Goal: Navigation & Orientation: Understand site structure

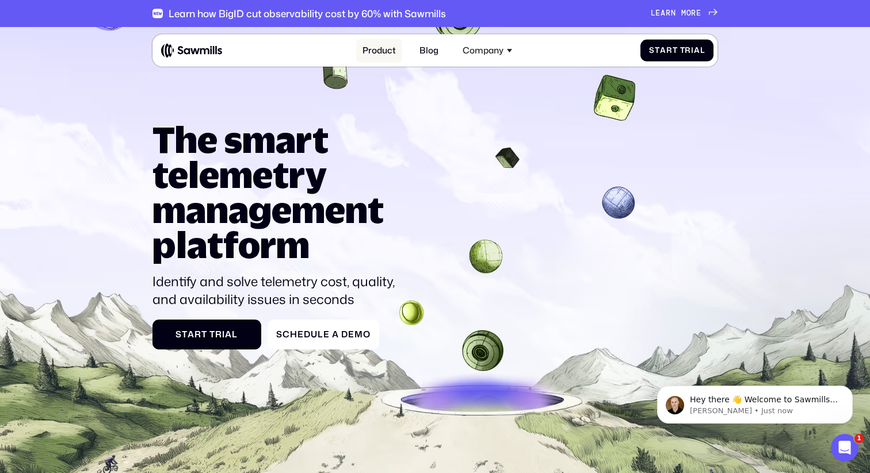
click at [382, 47] on link "Product" at bounding box center [379, 51] width 47 height 24
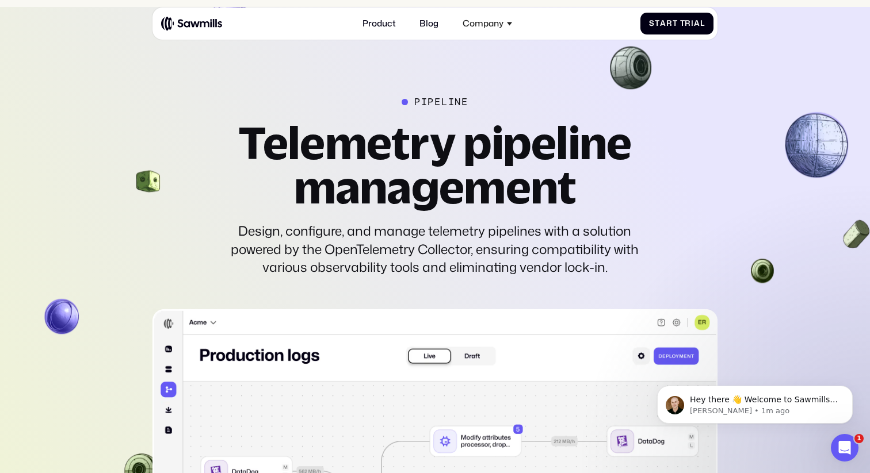
scroll to position [2487, 0]
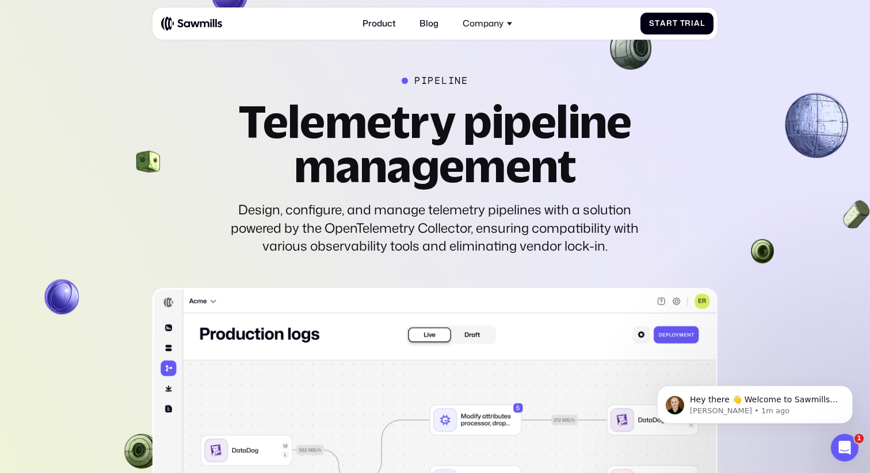
drag, startPoint x: 150, startPoint y: 141, endPoint x: 117, endPoint y: 146, distance: 33.8
click at [117, 146] on section "pipeline Telemetry pipeline management Design, configure, and manage telemetry …" at bounding box center [435, 440] width 870 height 908
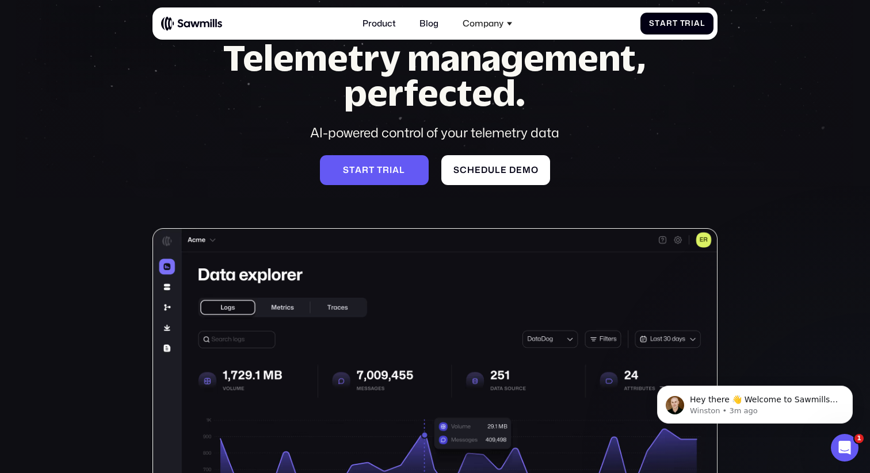
scroll to position [0, 0]
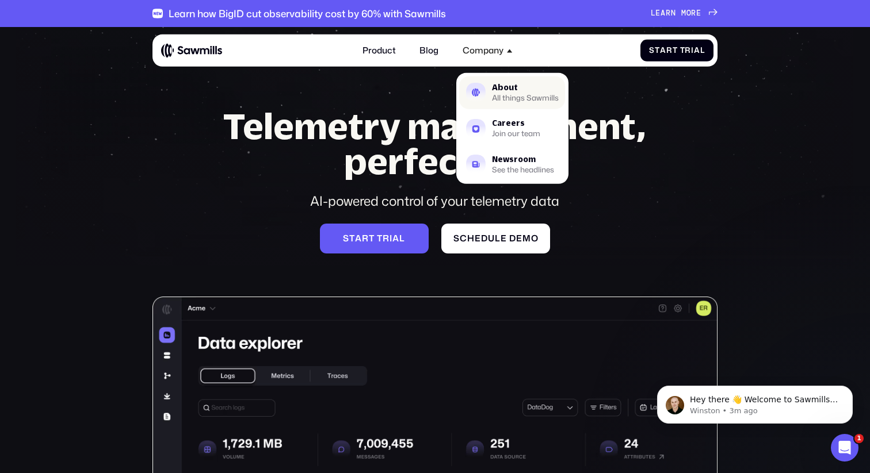
click at [507, 90] on div "About" at bounding box center [525, 88] width 67 height 8
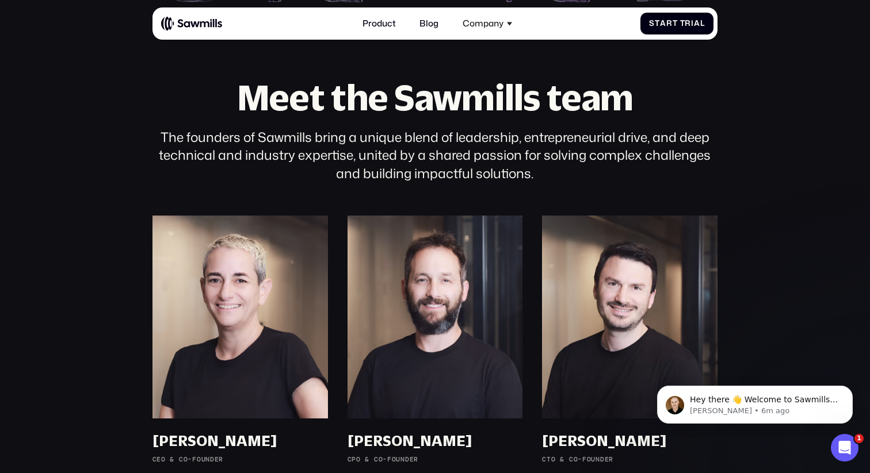
scroll to position [615, 0]
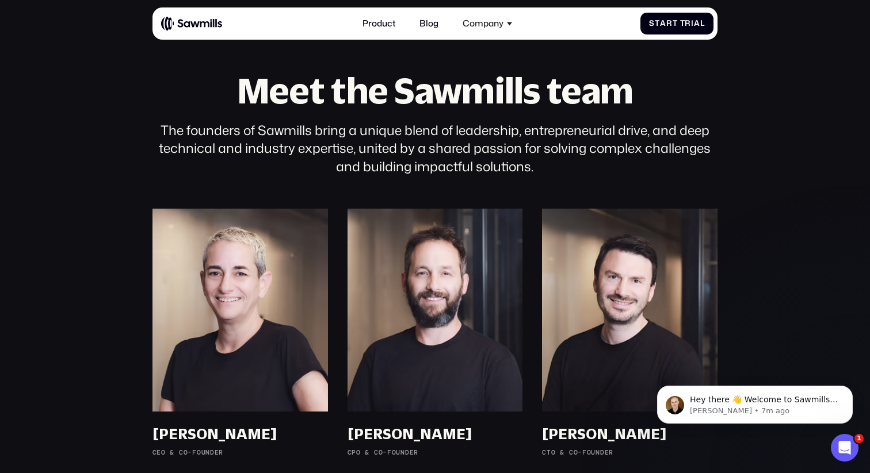
click at [184, 22] on img at bounding box center [191, 23] width 61 height 15
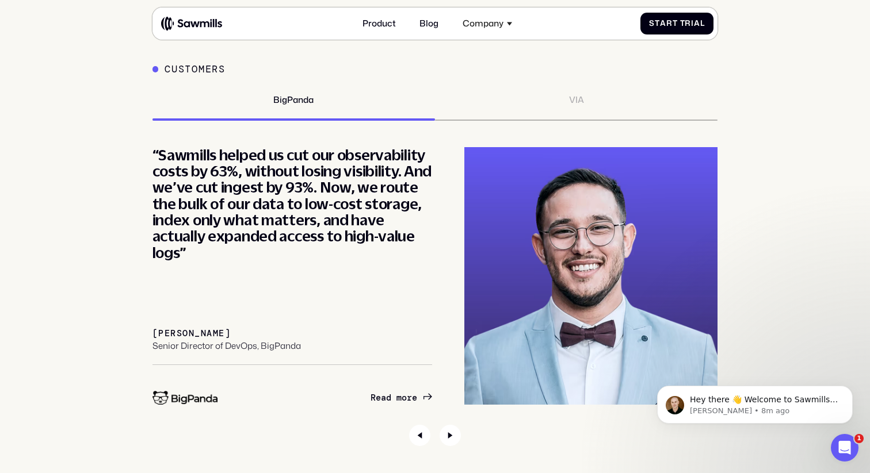
scroll to position [4062, 0]
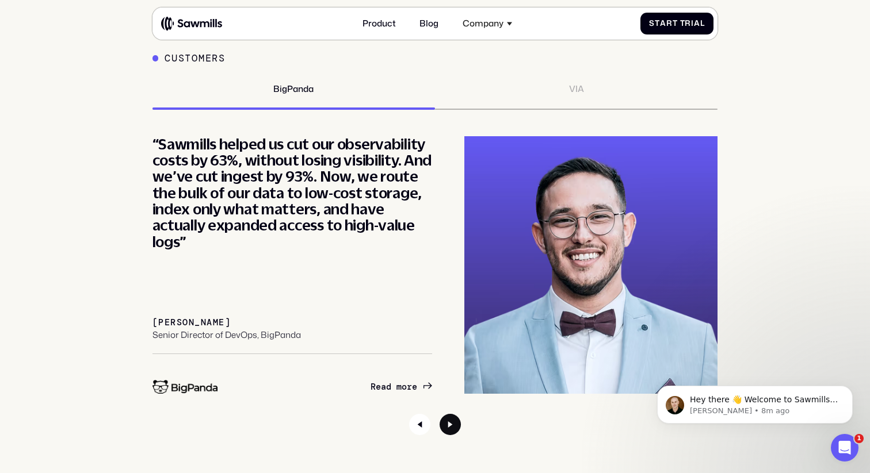
click at [451, 432] on icon "Next slide" at bounding box center [450, 425] width 22 height 22
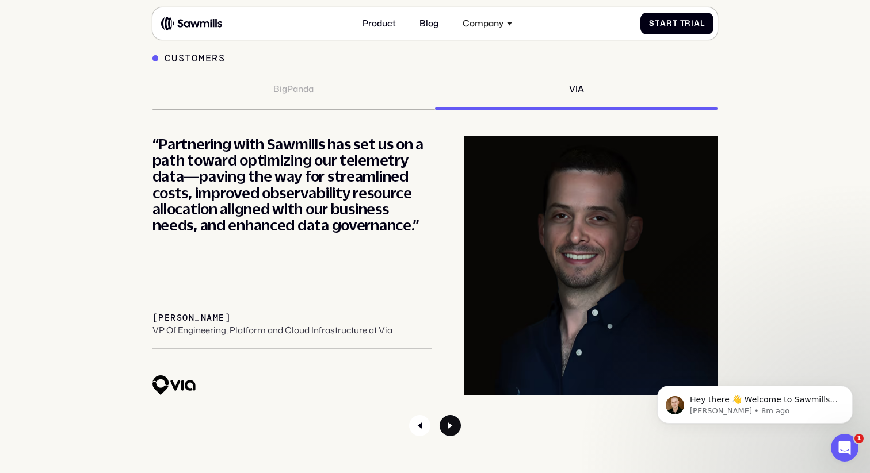
click at [451, 432] on icon "Next slide" at bounding box center [450, 426] width 22 height 22
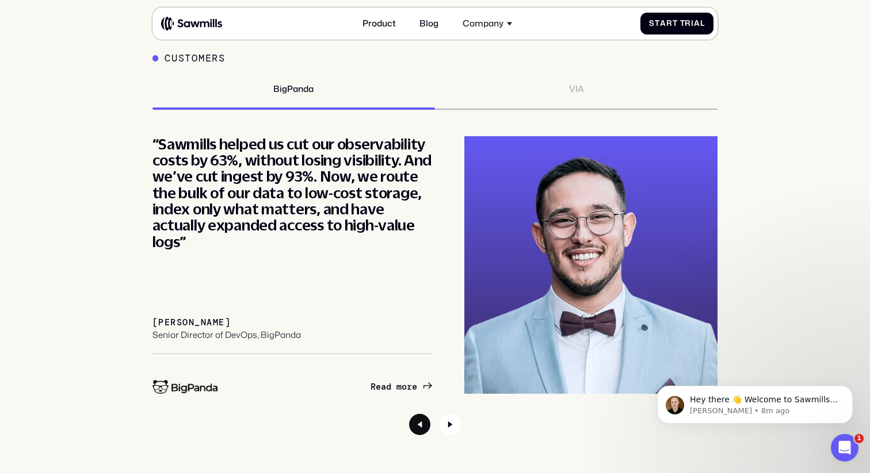
click at [418, 424] on icon "Previous slide" at bounding box center [420, 425] width 5 height 6
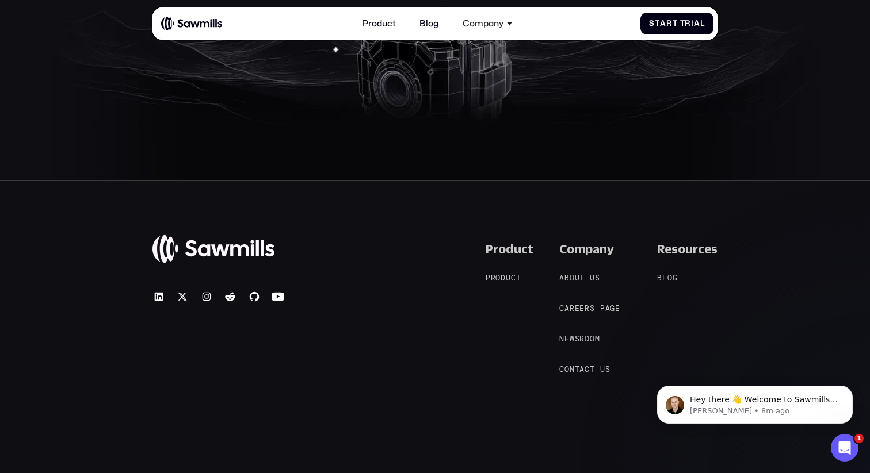
scroll to position [4996, 0]
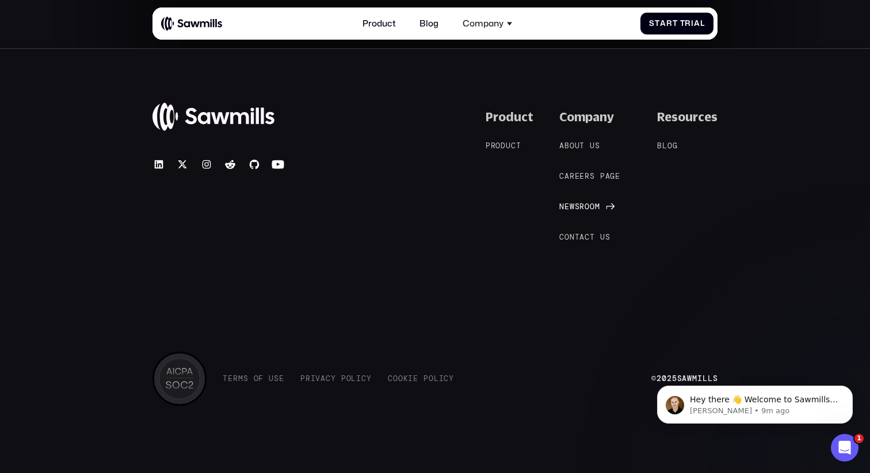
click at [584, 209] on span "r" at bounding box center [581, 206] width 5 height 9
